Goal: Information Seeking & Learning: Learn about a topic

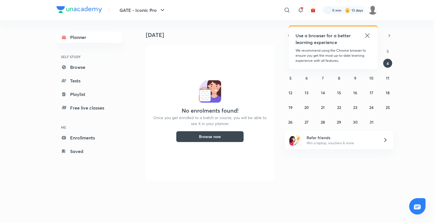
click at [368, 36] on icon at bounding box center [367, 35] width 7 height 7
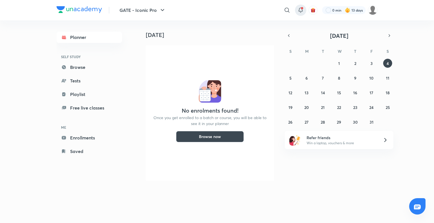
click at [300, 10] on icon at bounding box center [300, 10] width 7 height 7
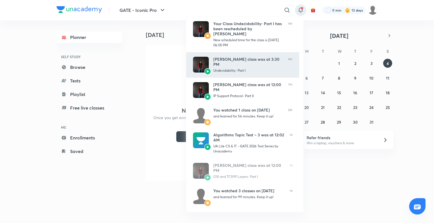
click at [243, 57] on div "Ankit Kumar’s class was at 3:30 PM" at bounding box center [248, 62] width 70 height 10
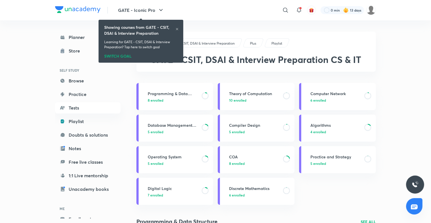
click at [178, 29] on icon at bounding box center [177, 28] width 3 height 3
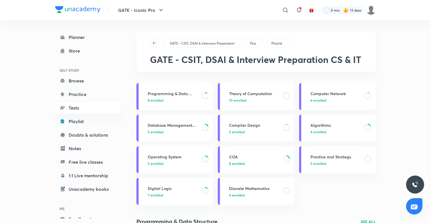
click at [164, 128] on h3 "Database Management System" at bounding box center [173, 125] width 51 height 6
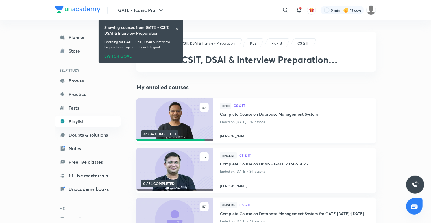
click at [243, 113] on h4 "Complete Course on Database Management System" at bounding box center [294, 114] width 149 height 7
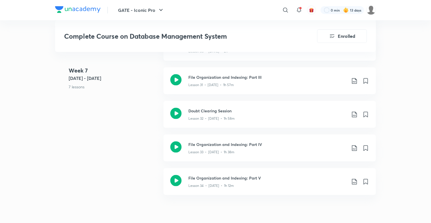
scroll to position [1419, 0]
click at [230, 109] on h3 "Doubt Clearing Session" at bounding box center [268, 112] width 158 height 6
